Goal: Navigation & Orientation: Find specific page/section

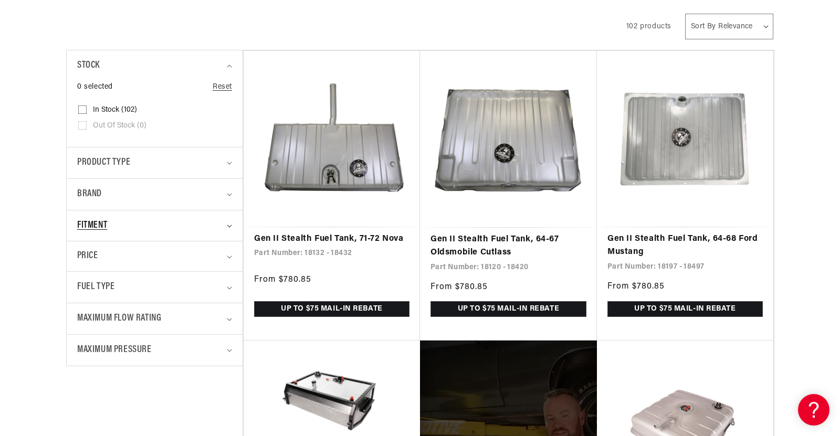
click at [100, 221] on span "Fitment" at bounding box center [92, 225] width 30 height 15
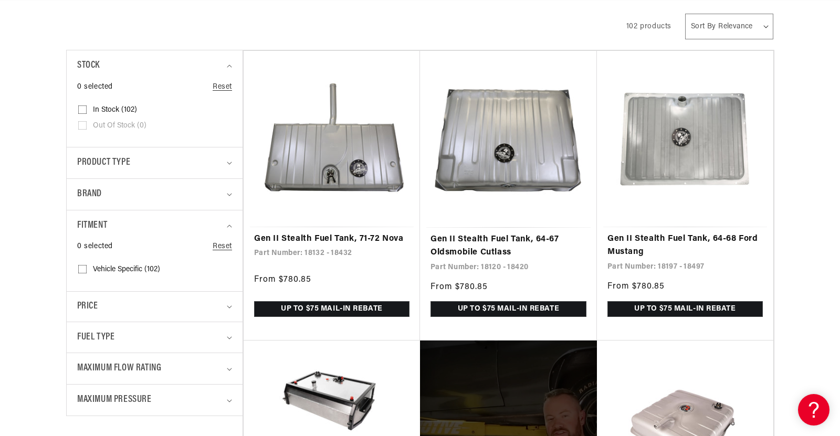
click at [82, 270] on input "Vehicle Specific (102) Vehicle Specific (102 products)" at bounding box center [82, 271] width 8 height 8
checkbox input "true"
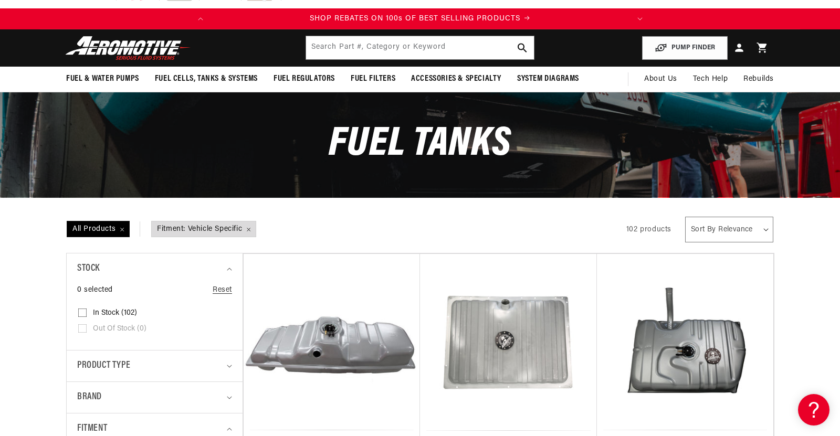
scroll to position [11, 0]
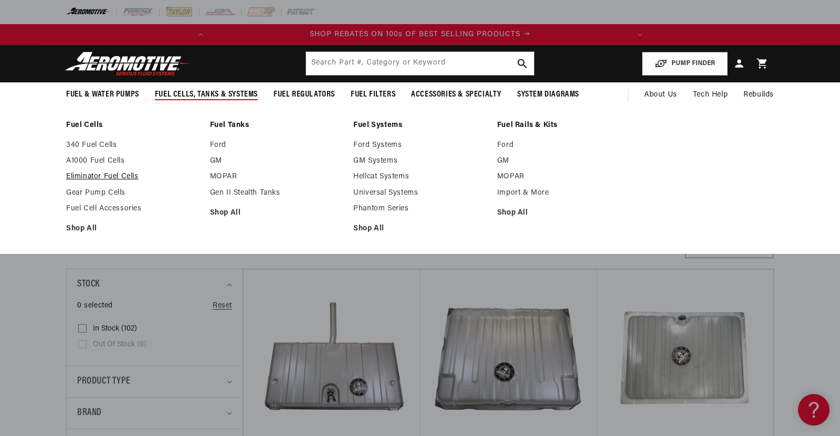
click at [114, 178] on link "Eliminator Fuel Cells" at bounding box center [132, 176] width 133 height 9
